Goal: Transaction & Acquisition: Purchase product/service

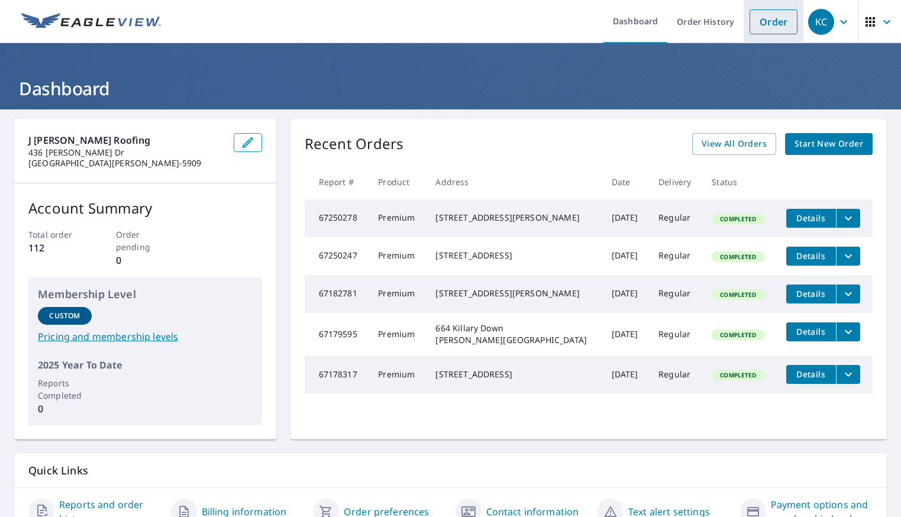
click at [758, 27] on link "Order" at bounding box center [774, 21] width 48 height 25
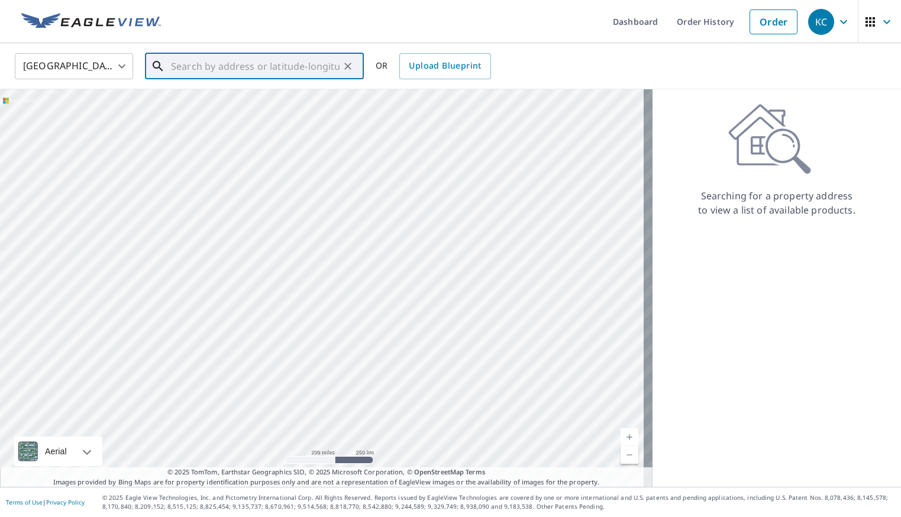
click at [232, 72] on input "text" at bounding box center [255, 66] width 169 height 33
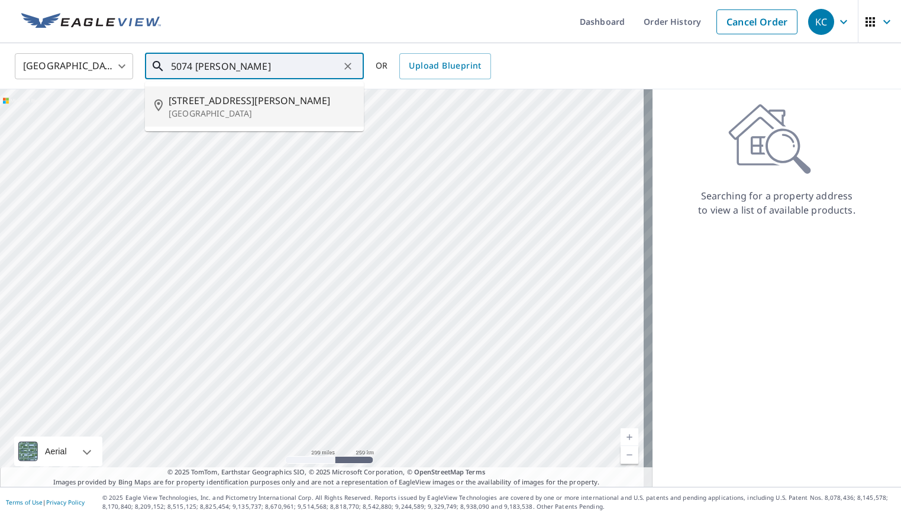
click at [245, 112] on p "[GEOGRAPHIC_DATA]" at bounding box center [262, 114] width 186 height 12
type input "[STREET_ADDRESS][PERSON_NAME]"
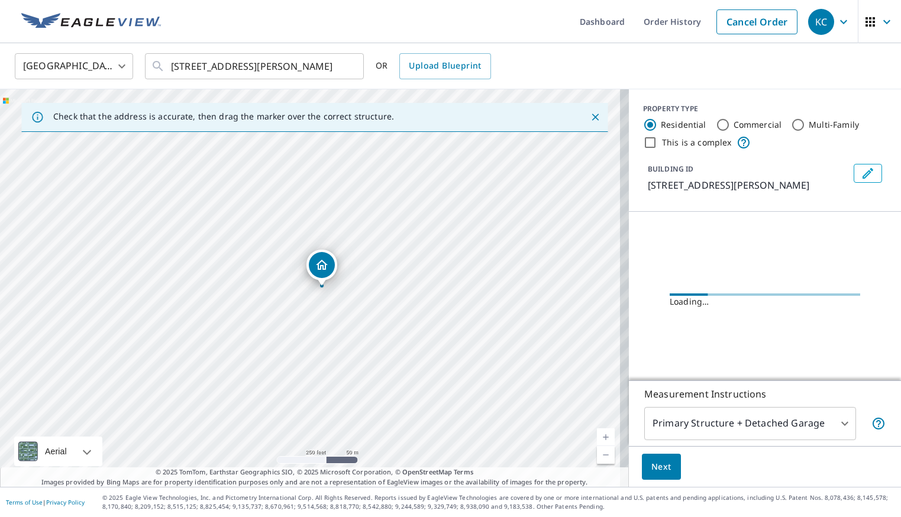
click at [597, 434] on link "Current Level 17, Zoom In" at bounding box center [606, 437] width 18 height 18
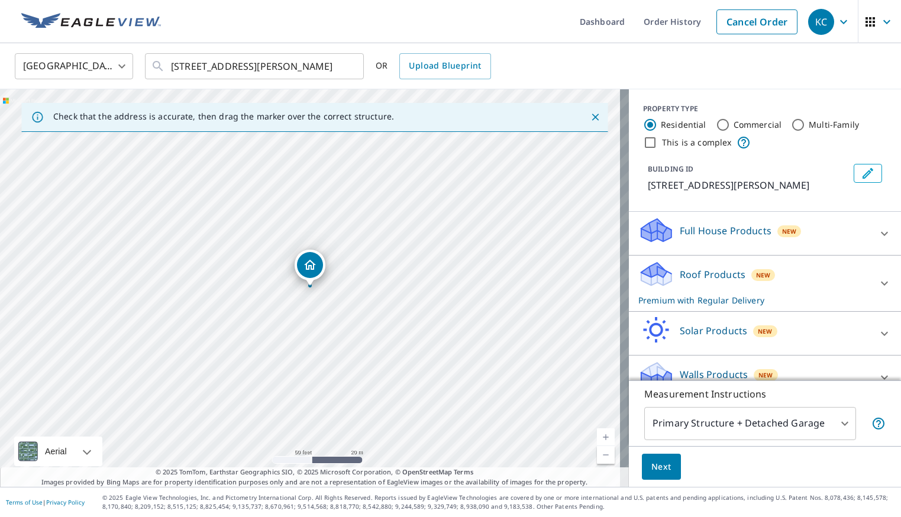
click at [597, 434] on link "Current Level 19, Zoom In" at bounding box center [606, 437] width 18 height 18
click at [597, 434] on link "Current Level 20, Zoom In Disabled" at bounding box center [606, 437] width 18 height 18
click at [659, 470] on span "Next" at bounding box center [661, 467] width 20 height 15
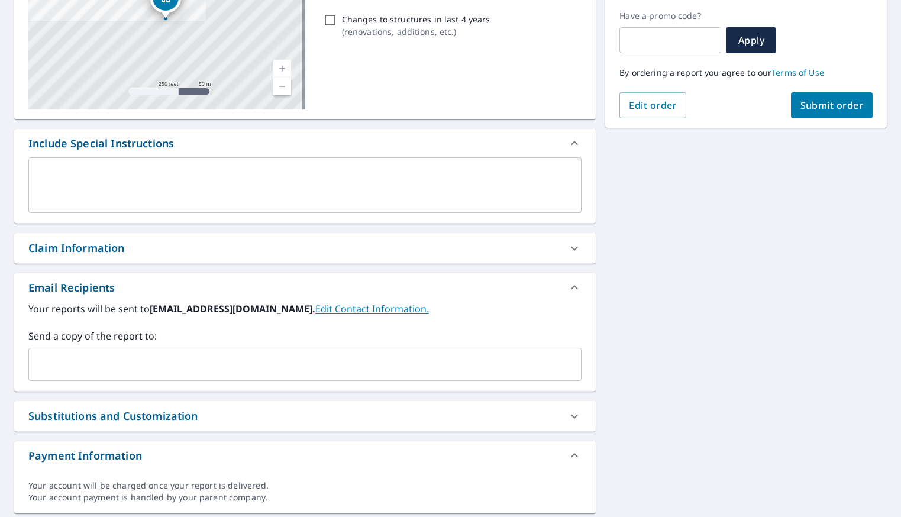
scroll to position [215, 0]
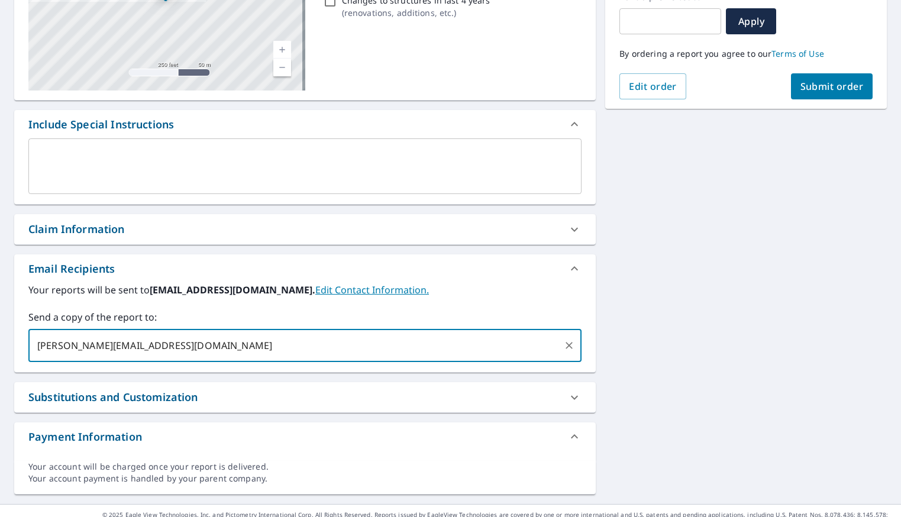
type input "[PERSON_NAME][EMAIL_ADDRESS][DOMAIN_NAME]"
click at [664, 324] on div "[STREET_ADDRESS][PERSON_NAME] Aerial Road A standard road map Aerial A detailed…" at bounding box center [450, 199] width 901 height 610
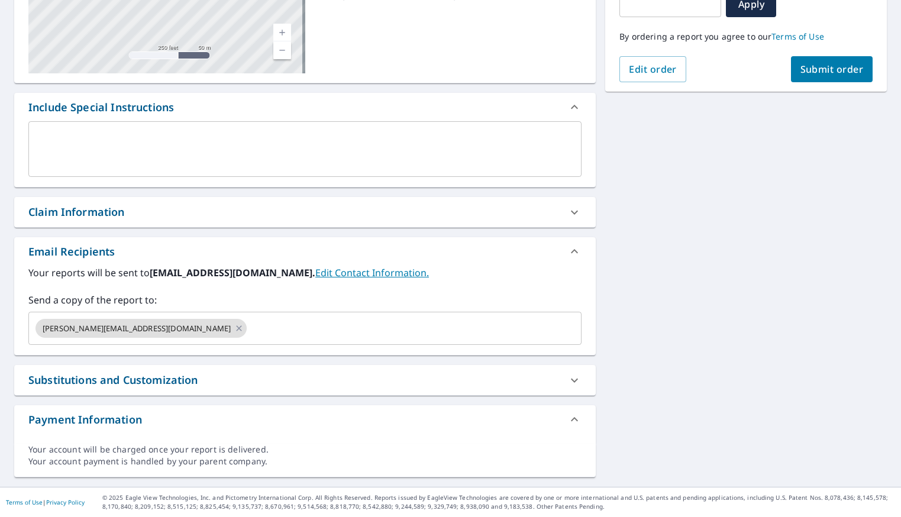
scroll to position [0, 0]
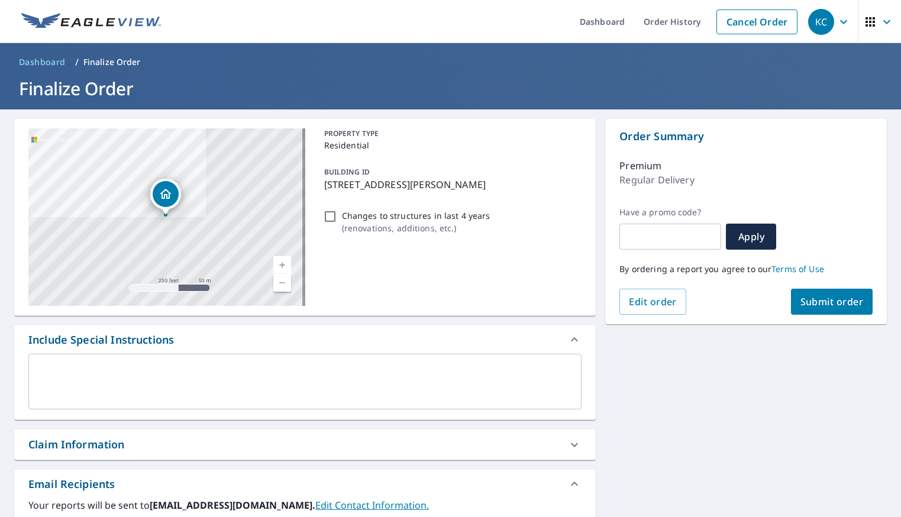
click at [820, 296] on span "Submit order" at bounding box center [831, 301] width 63 height 13
